Goal: Task Accomplishment & Management: Use online tool/utility

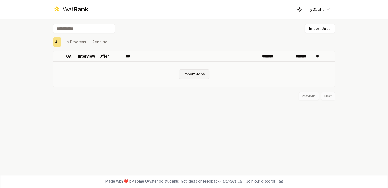
click at [191, 77] on button "Import Jobs" at bounding box center [194, 73] width 30 height 9
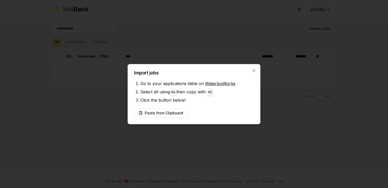
click at [183, 92] on li "Select all using ⌘ A then copy with ⌘ C" at bounding box center [196, 92] width 113 height 8
click at [165, 117] on button "Paste from Clipboard" at bounding box center [160, 112] width 53 height 9
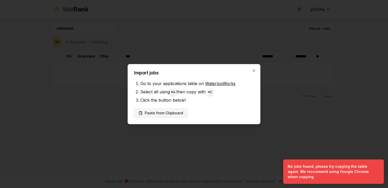
click at [167, 116] on button "Paste from Clipboard" at bounding box center [160, 112] width 53 height 9
click at [169, 111] on button "Paste from Clipboard" at bounding box center [160, 112] width 53 height 9
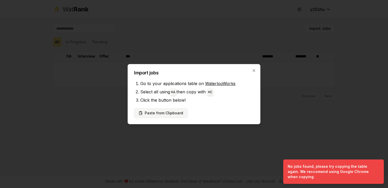
click at [169, 111] on button "Paste from Clipboard" at bounding box center [160, 112] width 53 height 9
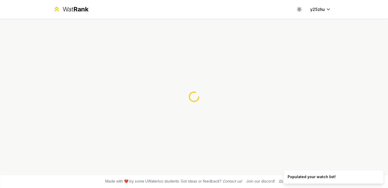
click at [196, 113] on div at bounding box center [194, 97] width 298 height 156
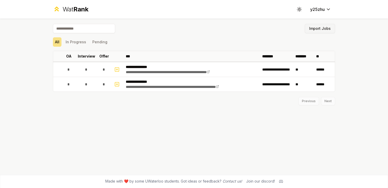
click at [325, 27] on button "Import Jobs" at bounding box center [319, 28] width 30 height 9
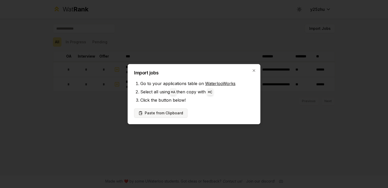
click at [177, 111] on button "Paste from Clipboard" at bounding box center [160, 112] width 53 height 9
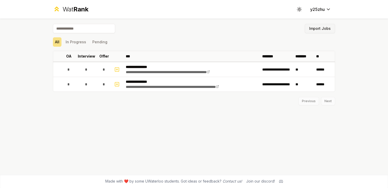
click at [327, 29] on button "Import Jobs" at bounding box center [319, 28] width 30 height 9
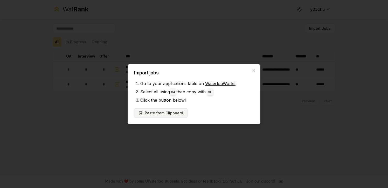
click at [175, 112] on button "Paste from Clipboard" at bounding box center [160, 112] width 53 height 9
